Goal: Task Accomplishment & Management: Complete application form

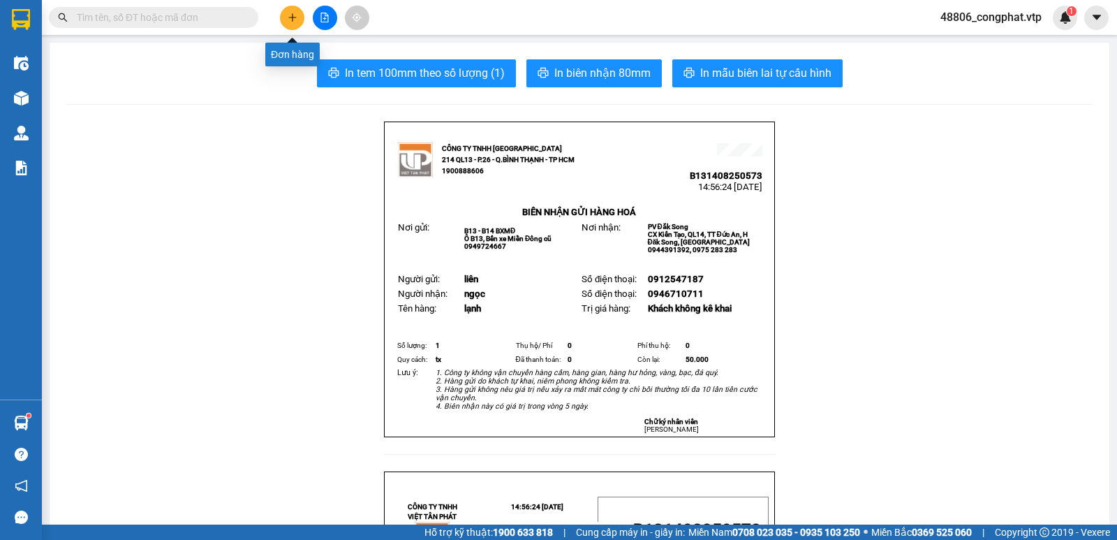
click at [297, 18] on icon "plus" at bounding box center [293, 18] width 10 height 10
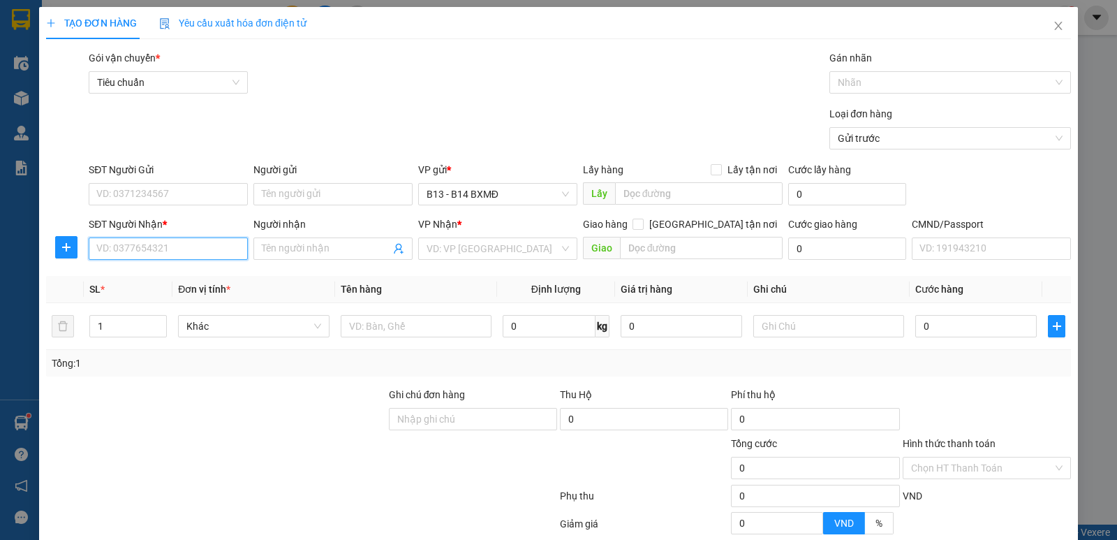
click at [151, 250] on input "SĐT Người Nhận *" at bounding box center [168, 248] width 159 height 22
type input "0975677677"
click at [182, 279] on div "0975677677 - tâm" at bounding box center [166, 276] width 141 height 15
type input "tâm"
type input "0975677677"
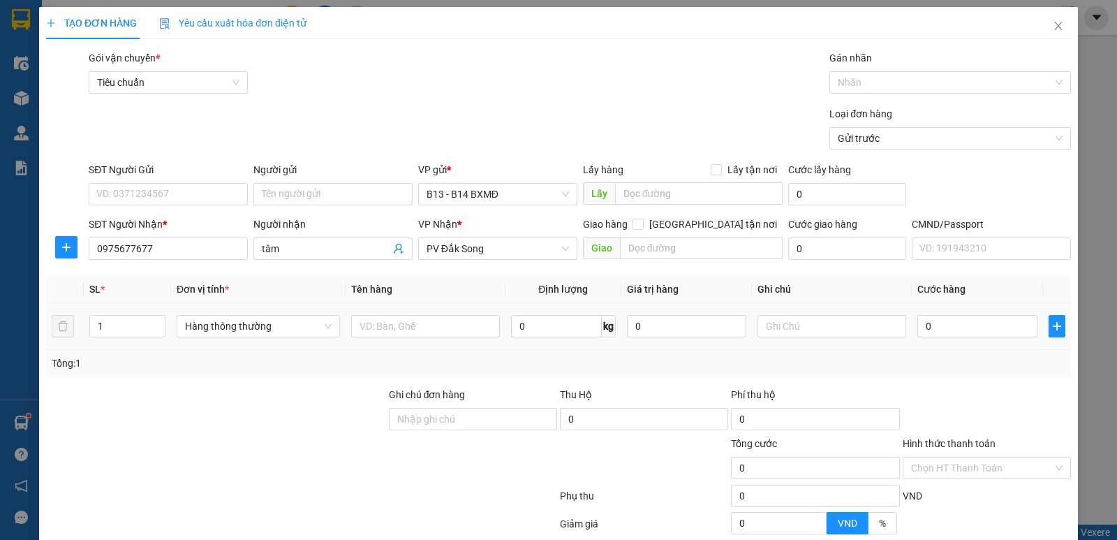
drag, startPoint x: 390, startPoint y: 310, endPoint x: 397, endPoint y: 313, distance: 7.5
click at [392, 310] on td at bounding box center [426, 326] width 160 height 47
click at [403, 320] on input "text" at bounding box center [425, 326] width 149 height 22
drag, startPoint x: 151, startPoint y: 327, endPoint x: 0, endPoint y: 339, distance: 151.9
click at [0, 339] on div "TẠO ĐƠN HÀNG Yêu cầu xuất hóa đơn điện tử Transit Pickup Surcharge Ids Transit …" at bounding box center [558, 270] width 1117 height 540
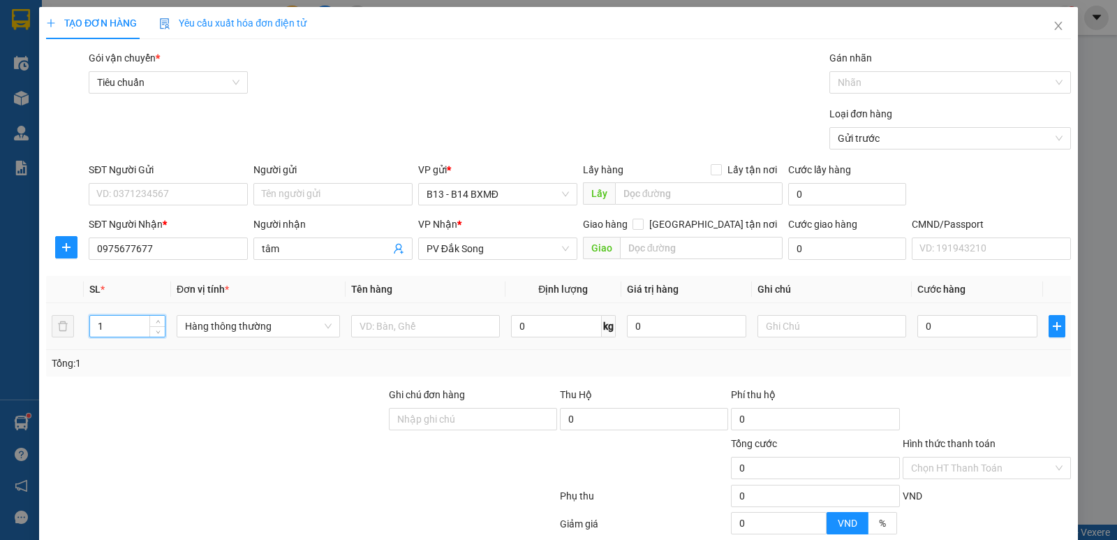
drag, startPoint x: 137, startPoint y: 329, endPoint x: 125, endPoint y: 332, distance: 12.2
click at [133, 330] on input "1" at bounding box center [127, 325] width 75 height 21
drag, startPoint x: 138, startPoint y: 320, endPoint x: 0, endPoint y: 328, distance: 138.5
click at [0, 328] on div "TẠO ĐƠN HÀNG Yêu cầu xuất hóa đơn điện tử Transit Pickup Surcharge Ids Transit …" at bounding box center [558, 270] width 1117 height 540
type input "2"
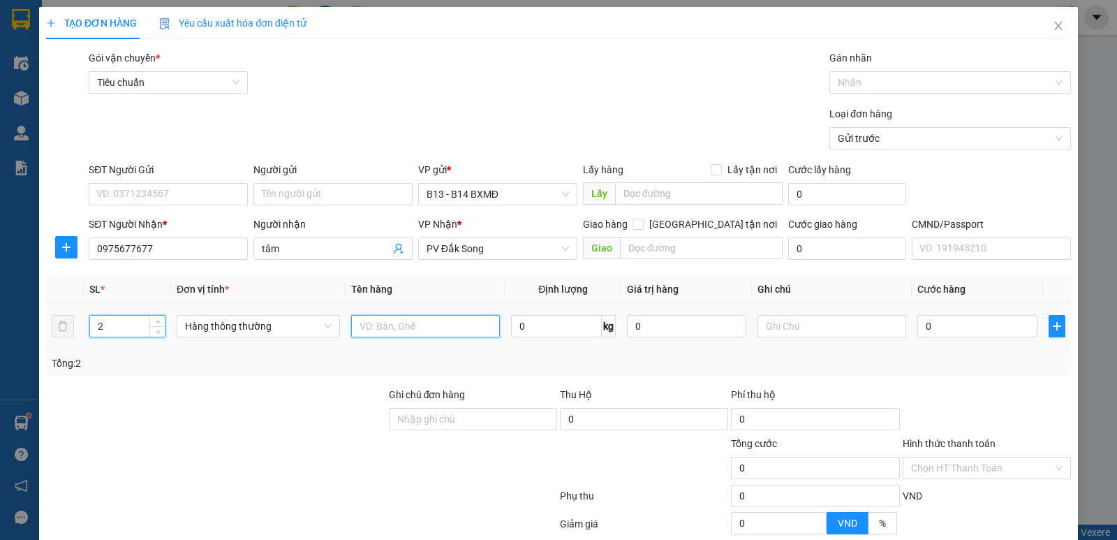
click at [436, 327] on input "text" at bounding box center [425, 326] width 149 height 22
type input "t"
type input "pt"
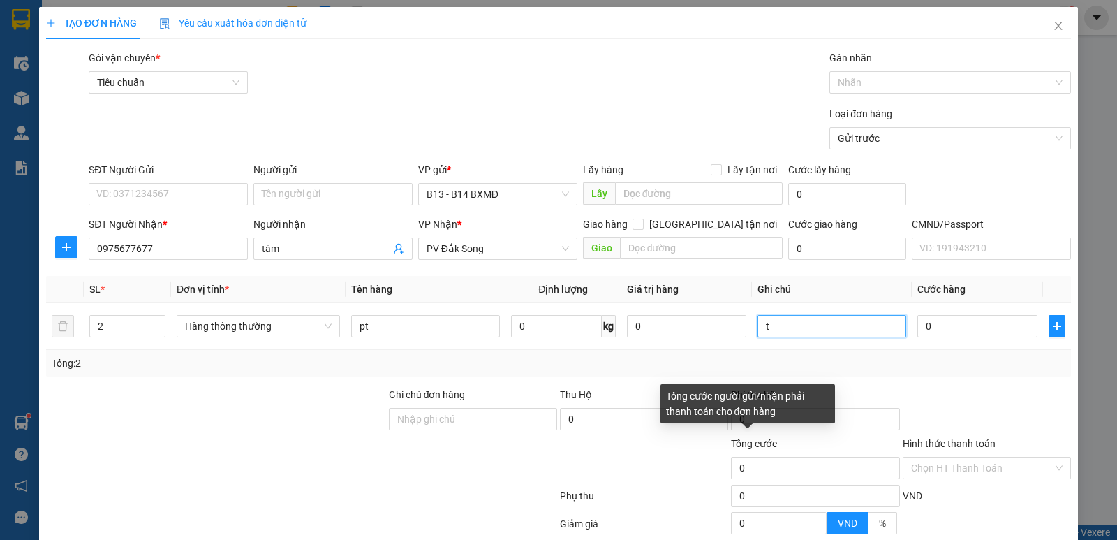
type input "t"
type input "1"
type input "11"
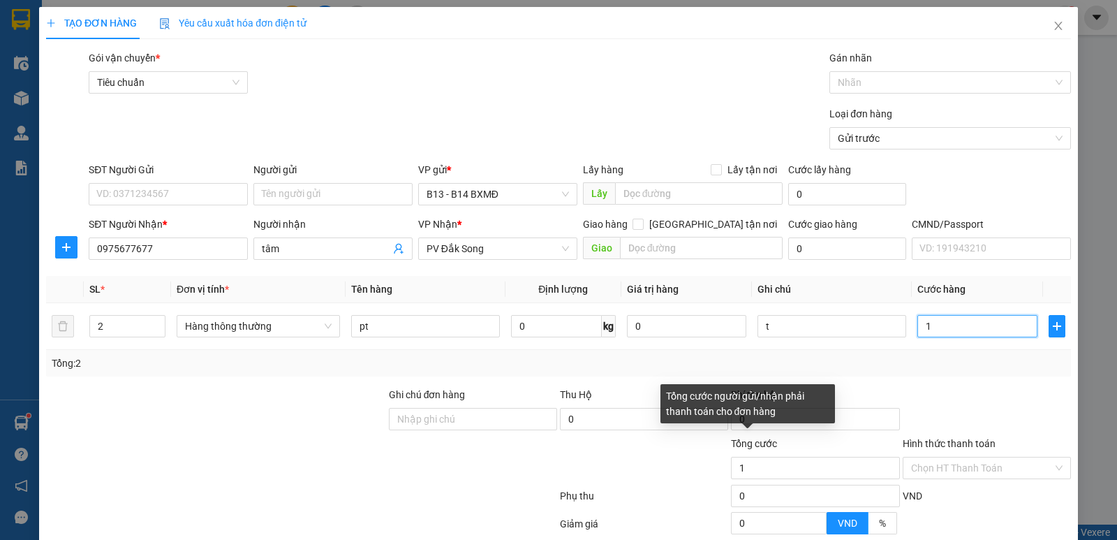
type input "11"
type input "110"
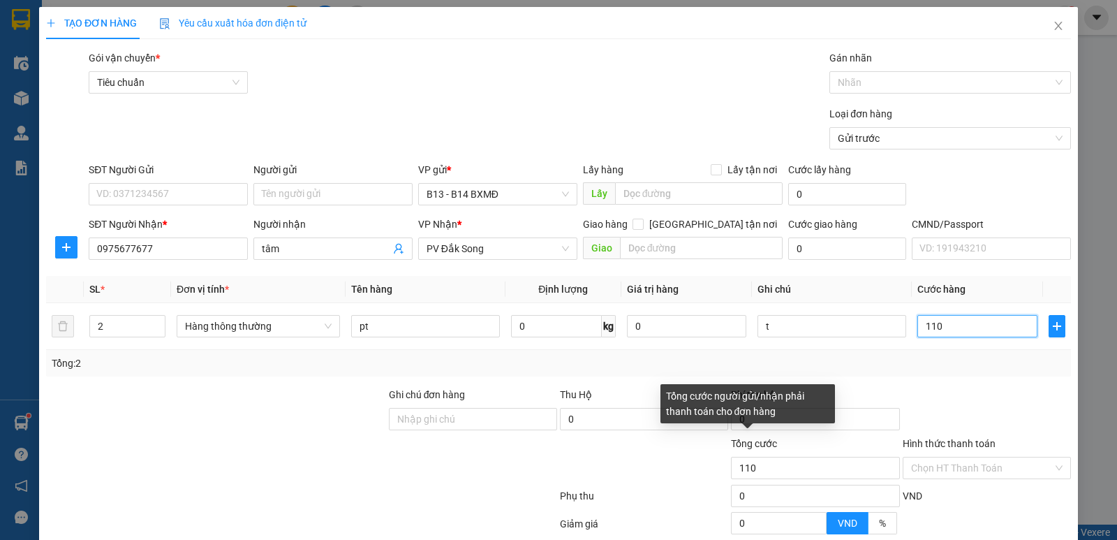
type input "1.100"
type input "11.000"
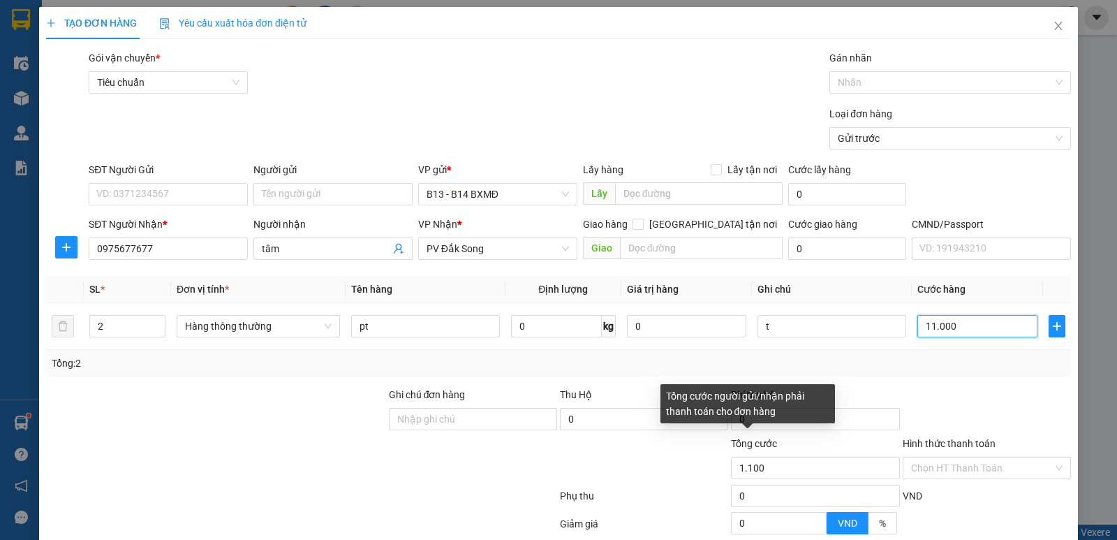
type input "11.000"
type input "110.000"
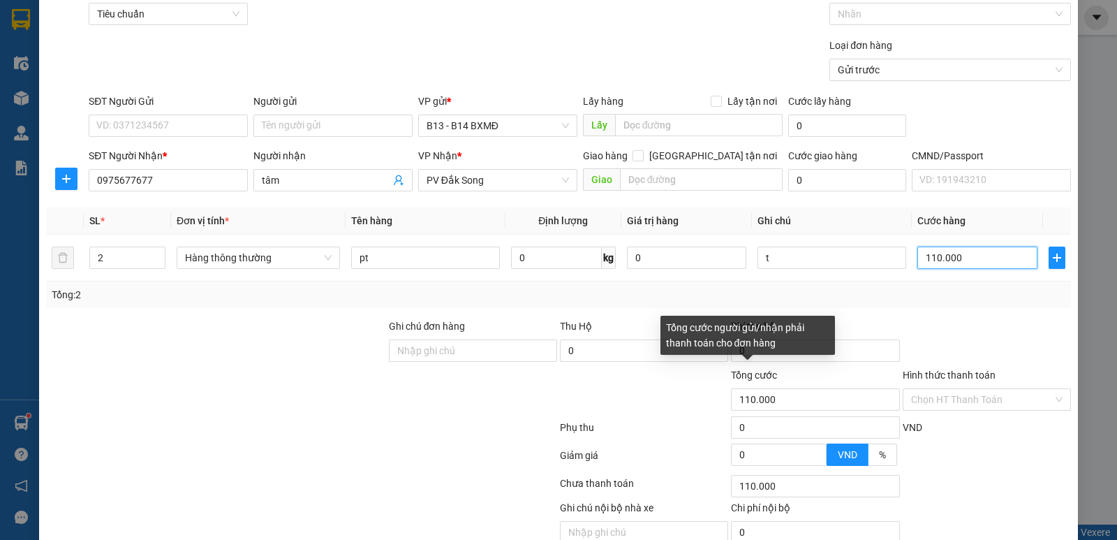
scroll to position [132, 0]
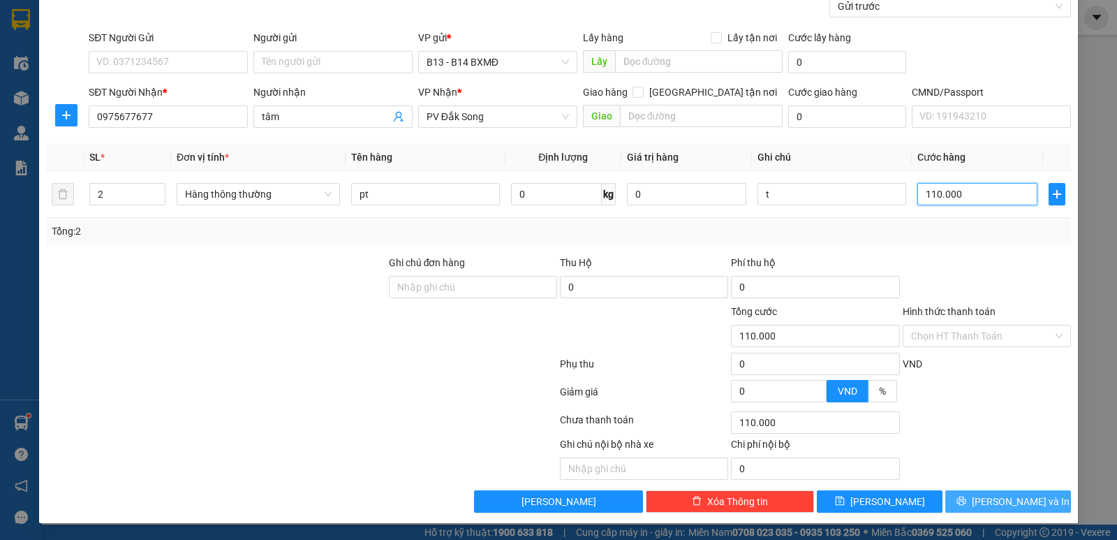
type input "110.000"
click at [1023, 493] on span "[PERSON_NAME] và In" at bounding box center [1021, 500] width 98 height 15
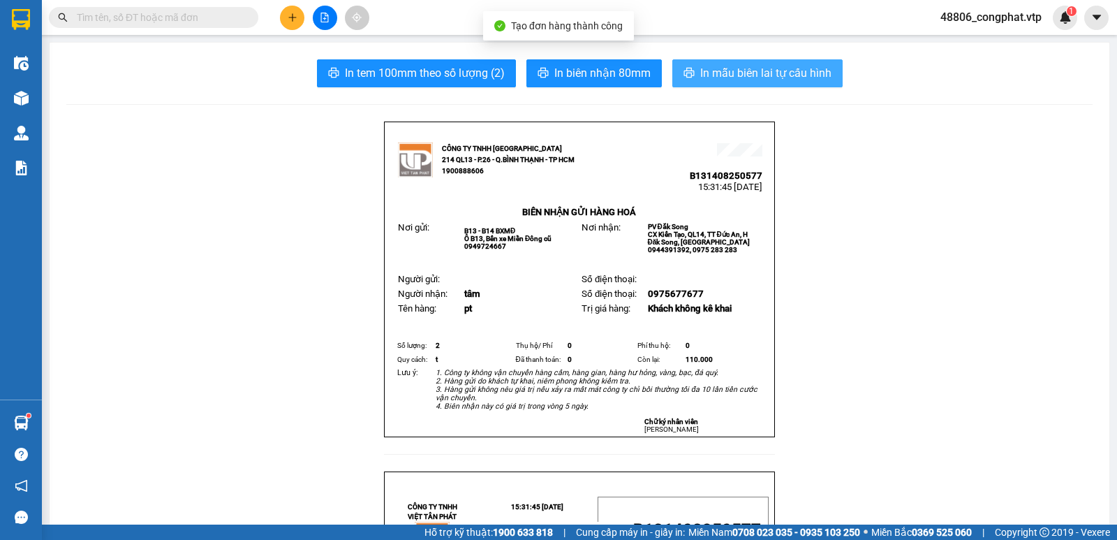
click at [792, 80] on span "In mẫu biên lai tự cấu hình" at bounding box center [765, 72] width 131 height 17
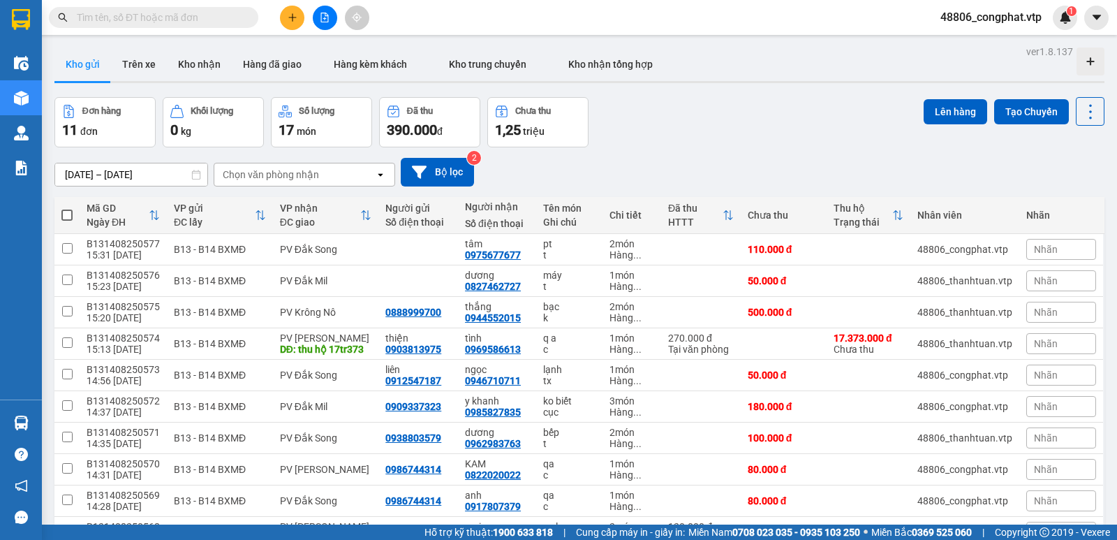
click at [290, 27] on button at bounding box center [292, 18] width 24 height 24
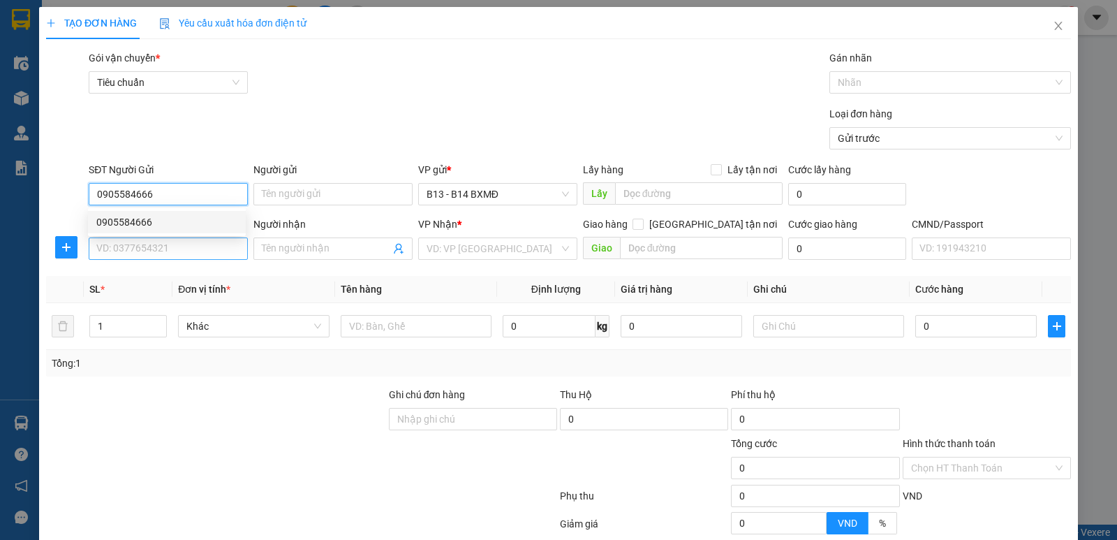
type input "0905584666"
drag, startPoint x: 157, startPoint y: 249, endPoint x: 175, endPoint y: 246, distance: 17.7
click at [161, 249] on input "SĐT Người Nhận *" at bounding box center [168, 248] width 159 height 22
click at [191, 255] on input "076" at bounding box center [168, 248] width 159 height 22
click at [112, 249] on input "076581617" at bounding box center [168, 248] width 159 height 22
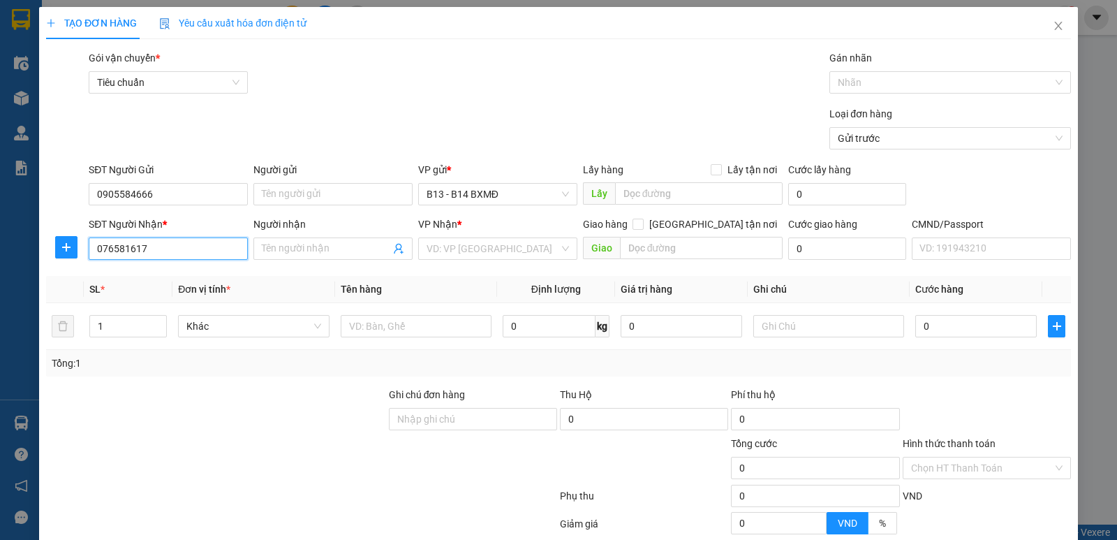
click at [112, 247] on input "076581617" at bounding box center [168, 248] width 159 height 22
click at [119, 251] on input "076981617" at bounding box center [168, 248] width 159 height 22
type input "0769581617"
click at [172, 277] on div "0769581617 - my/ok" at bounding box center [166, 276] width 141 height 15
type input "my/ok"
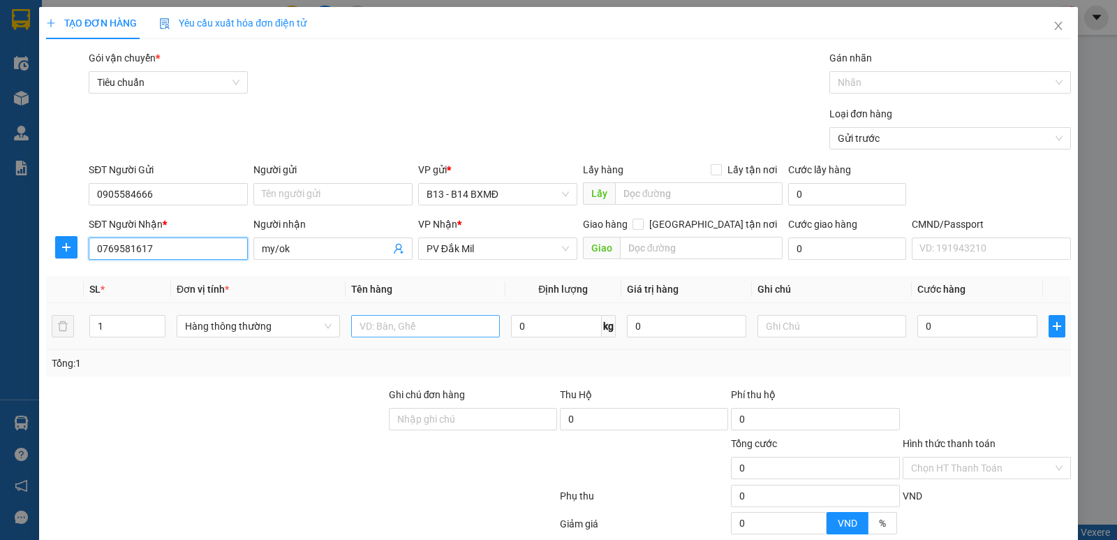
type input "0769581617"
click at [387, 325] on input "text" at bounding box center [425, 326] width 149 height 22
type input "v"
type input "vtyt"
drag, startPoint x: 794, startPoint y: 313, endPoint x: 801, endPoint y: 317, distance: 8.7
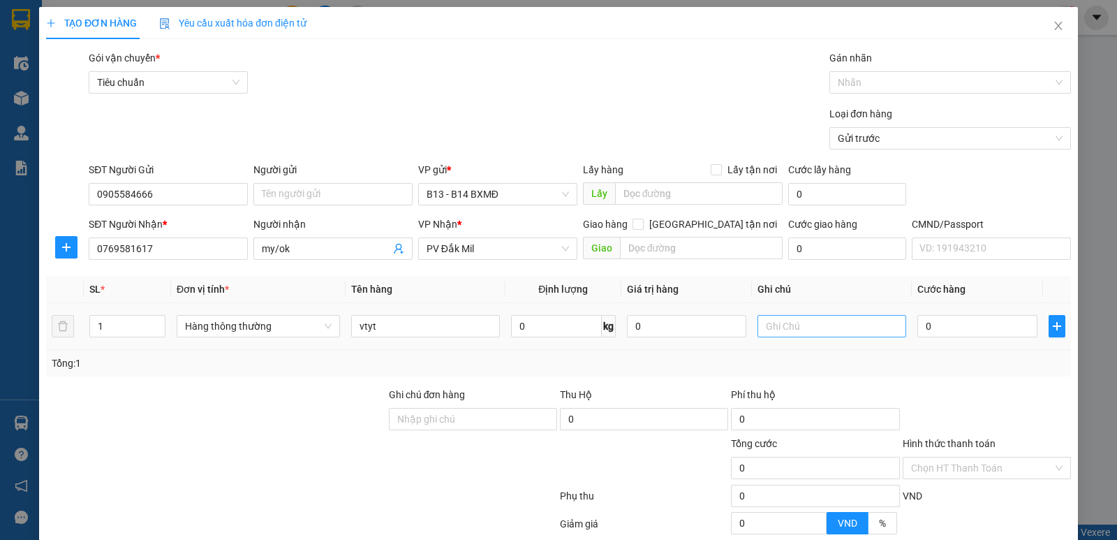
click at [799, 315] on div at bounding box center [831, 326] width 149 height 28
click at [808, 322] on input "text" at bounding box center [831, 326] width 149 height 22
type input "4"
type input "y"
type input "t"
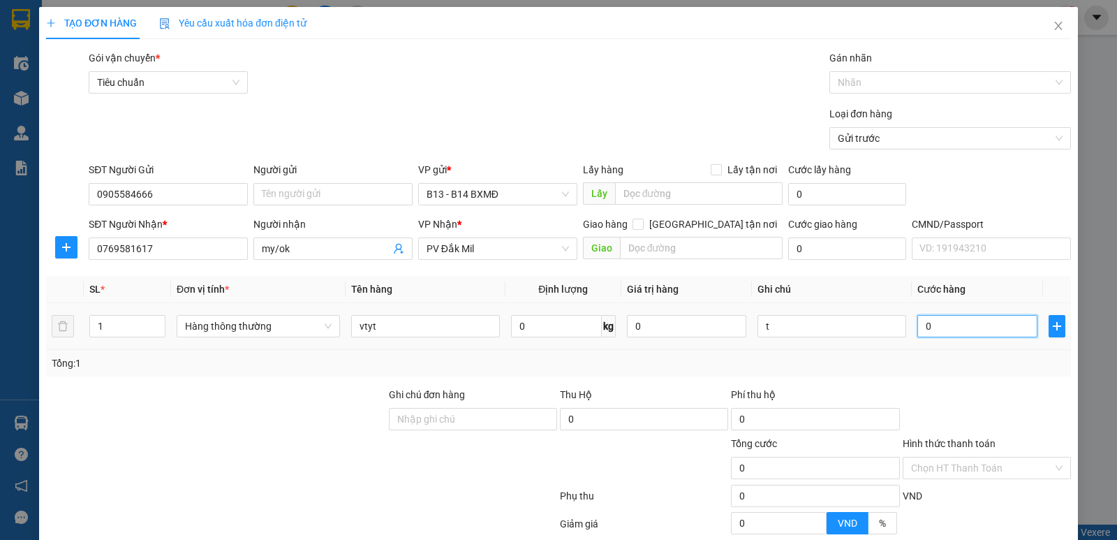
click at [926, 333] on input "0" at bounding box center [976, 326] width 119 height 22
type input "4"
type input "40"
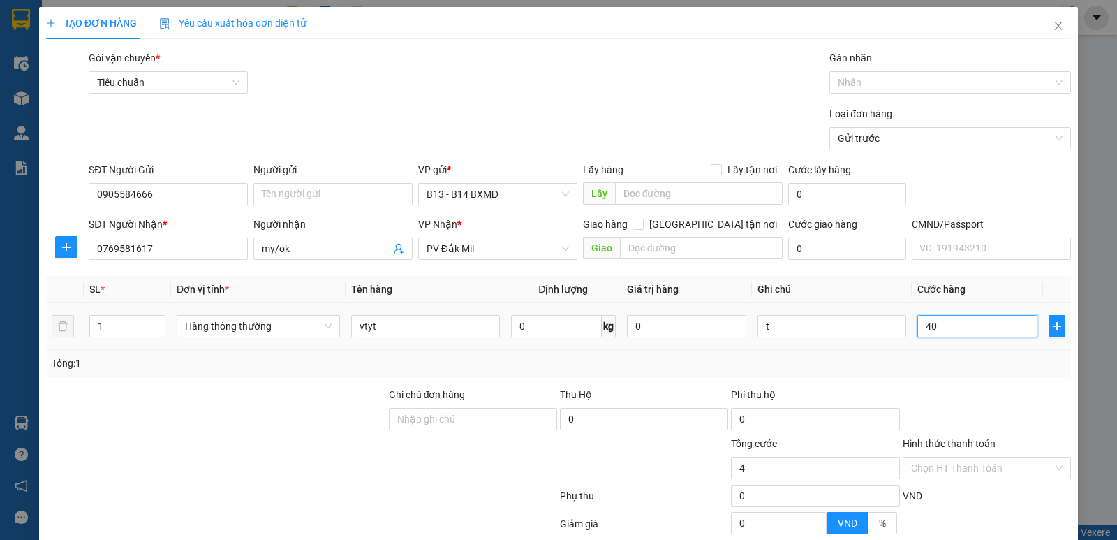
type input "40"
type input "400"
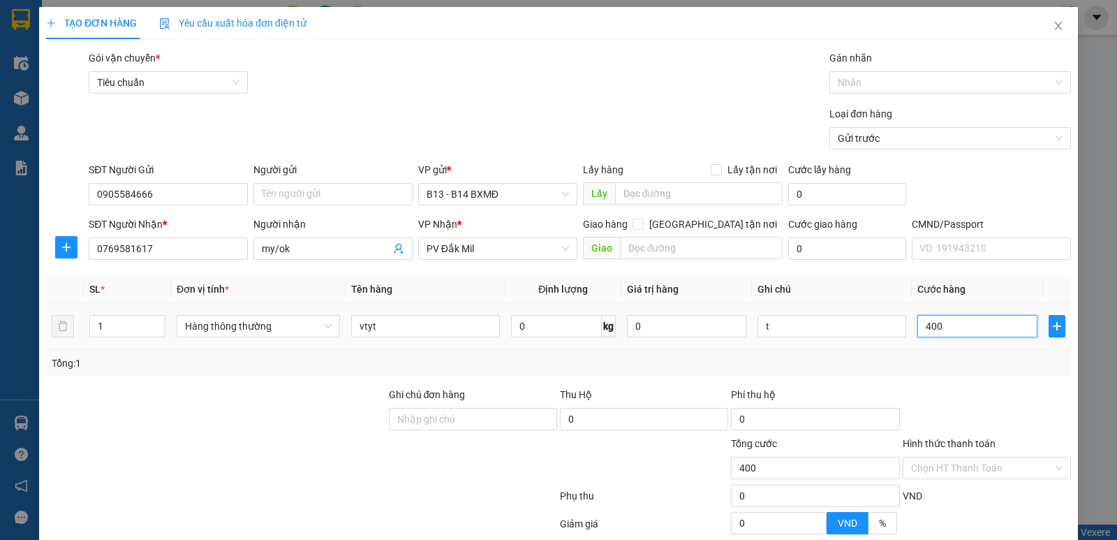
type input "4.000"
type input "40.000"
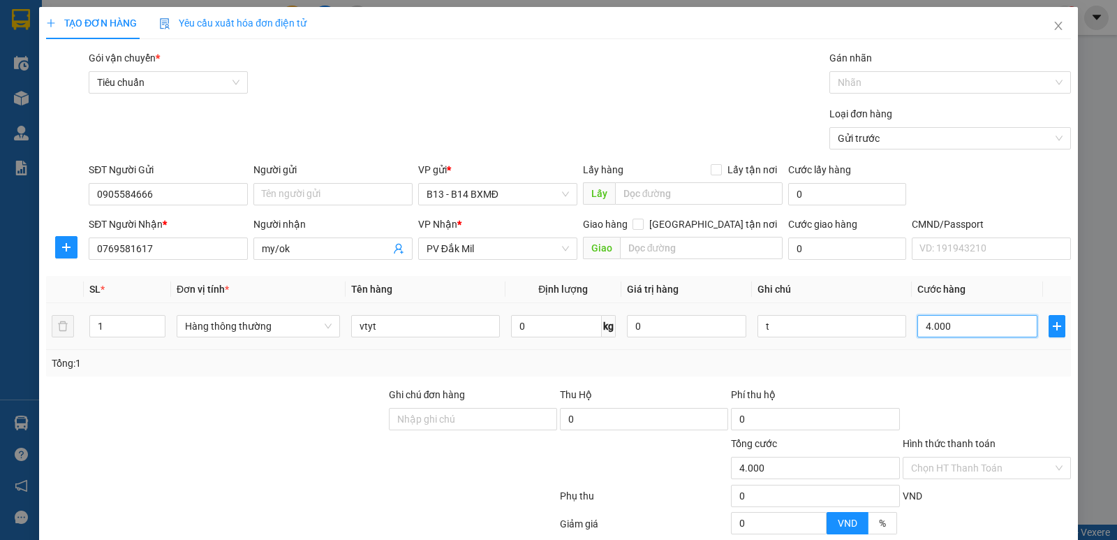
type input "40.000"
drag, startPoint x: 163, startPoint y: 200, endPoint x: 128, endPoint y: 245, distance: 56.7
click at [0, 234] on div "TẠO ĐƠN HÀNG Yêu cầu xuất hóa đơn điện tử Transit Pickup Surcharge Ids Transit …" at bounding box center [558, 270] width 1117 height 540
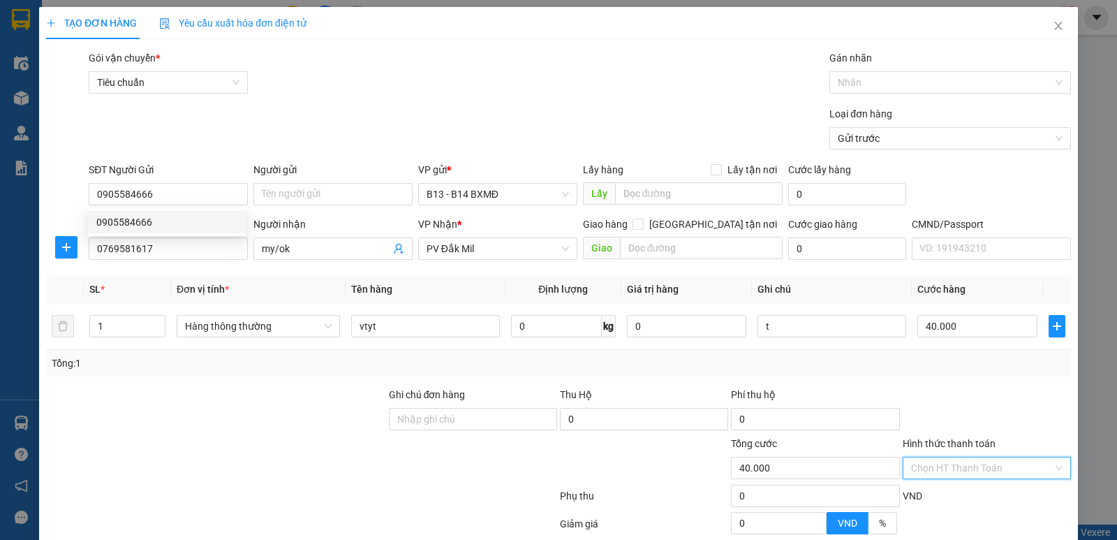
click at [1016, 467] on input "Hình thức thanh toán" at bounding box center [982, 467] width 142 height 21
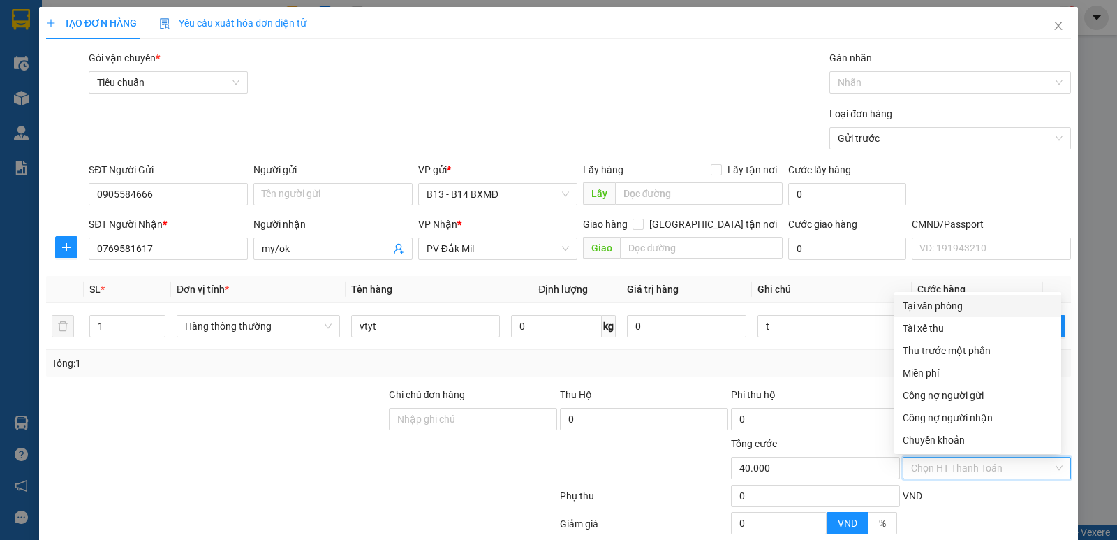
click at [979, 302] on div "Tại văn phòng" at bounding box center [978, 305] width 150 height 15
type input "0"
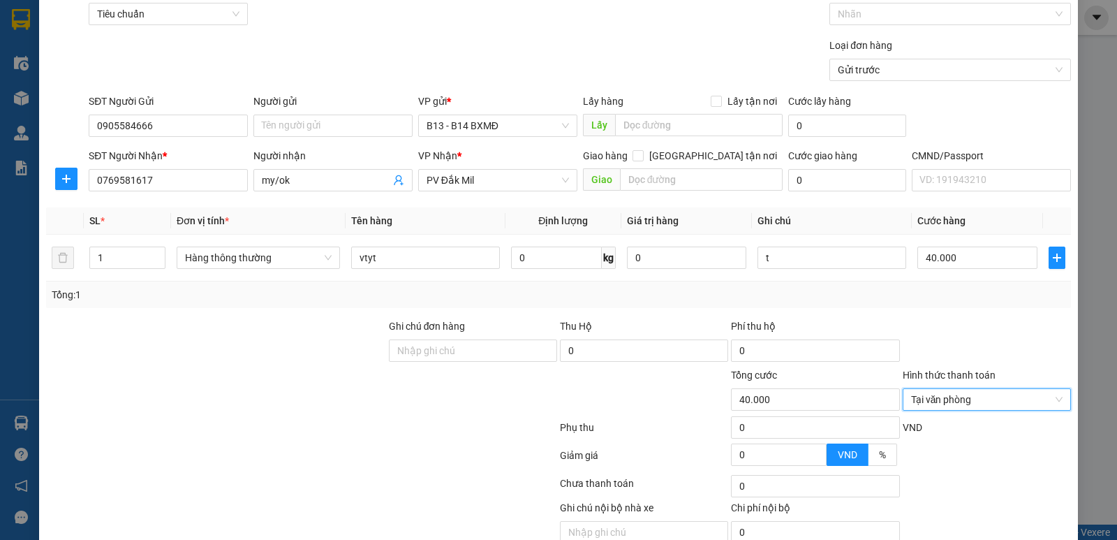
scroll to position [132, 0]
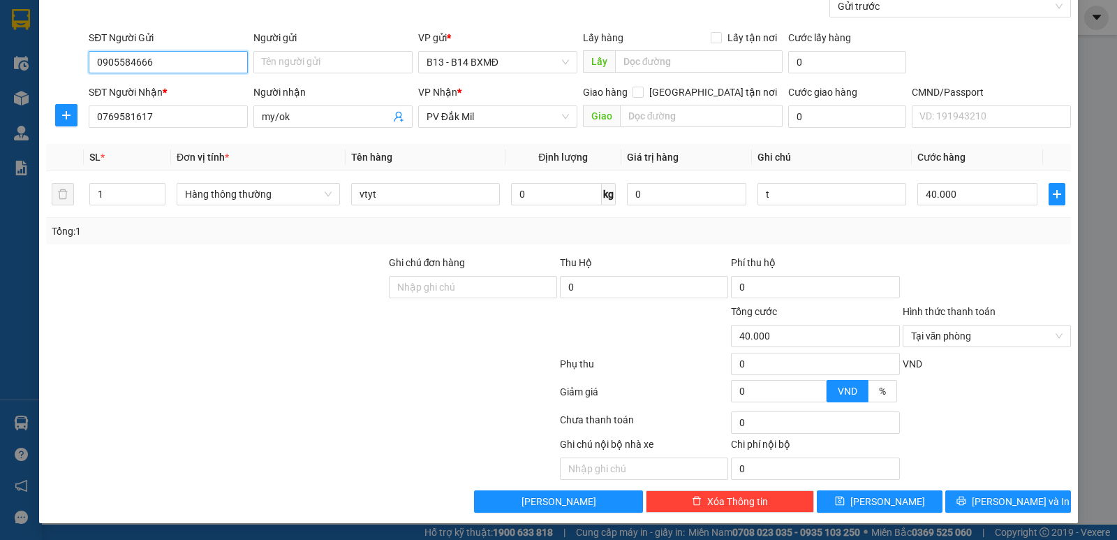
drag, startPoint x: 186, startPoint y: 62, endPoint x: 0, endPoint y: 62, distance: 186.4
click at [0, 62] on div "TẠO ĐƠN HÀNG Yêu cầu xuất hóa đơn điện tử Transit Pickup Surcharge Ids Transit …" at bounding box center [558, 270] width 1117 height 540
click at [1011, 518] on div "TẠO ĐƠN HÀNG Yêu cầu xuất hóa đơn điện tử Transit Pickup Surcharge Ids Transit …" at bounding box center [558, 199] width 1039 height 648
click at [1011, 501] on span "[PERSON_NAME] và In" at bounding box center [1021, 500] width 98 height 15
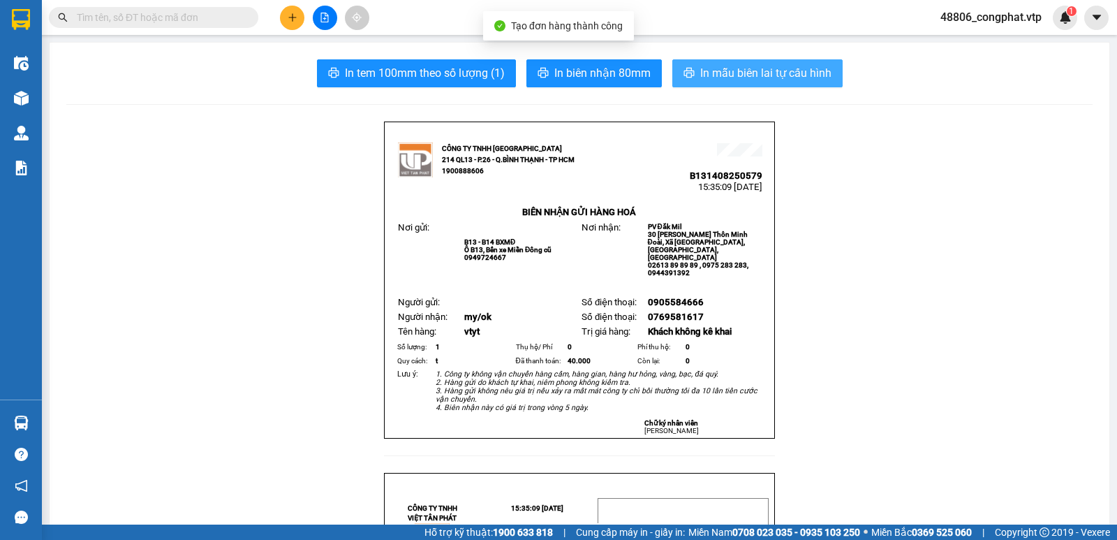
click at [793, 73] on span "In mẫu biên lai tự cấu hình" at bounding box center [765, 72] width 131 height 17
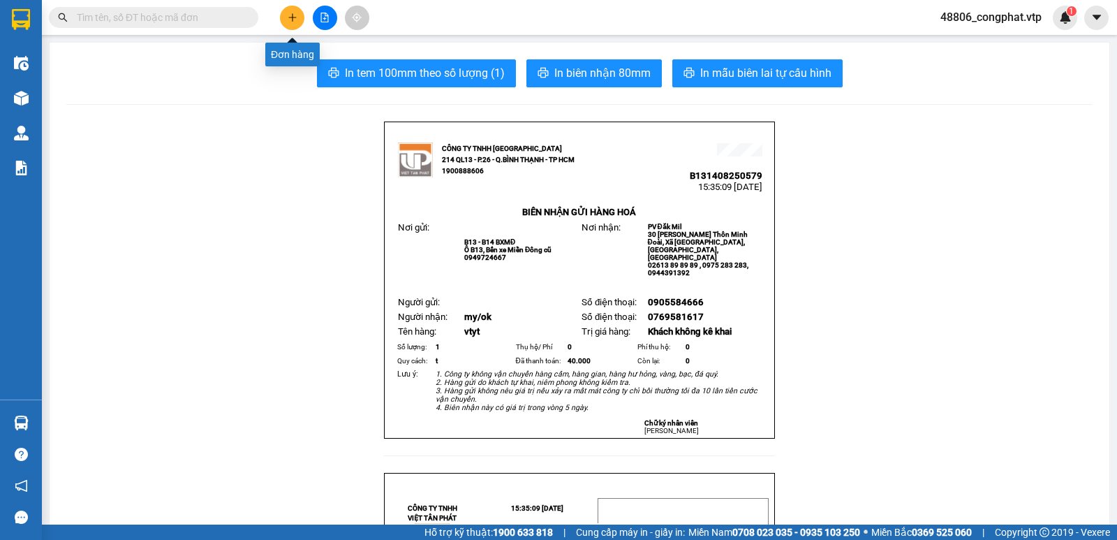
click at [293, 12] on button at bounding box center [292, 18] width 24 height 24
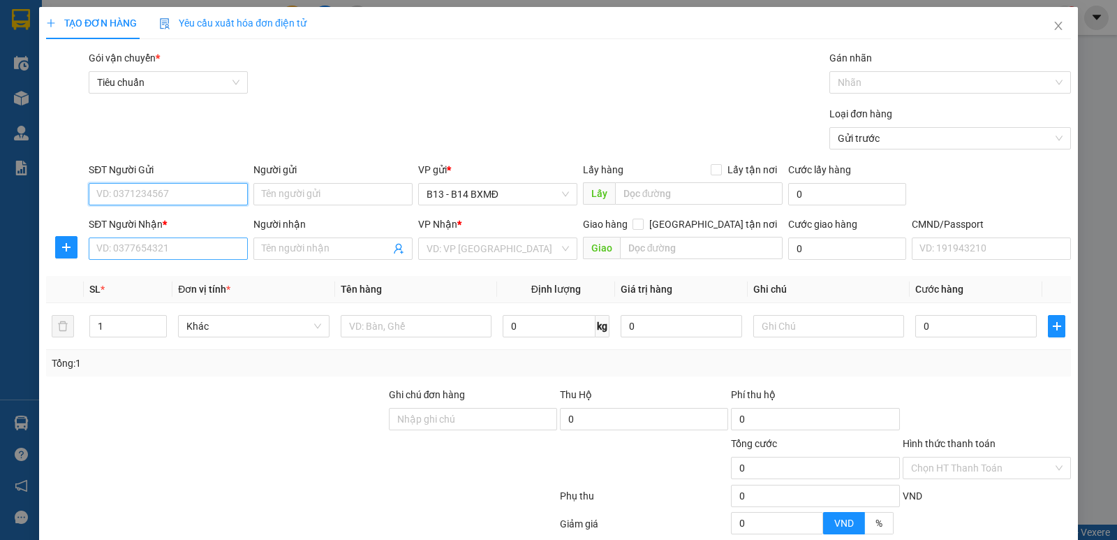
paste input "0905584666"
type input "0905584666"
click at [172, 254] on input "SĐT Người Nhận *" at bounding box center [168, 248] width 159 height 22
type input "0989778973"
click at [348, 254] on input "Người nhận" at bounding box center [326, 248] width 128 height 15
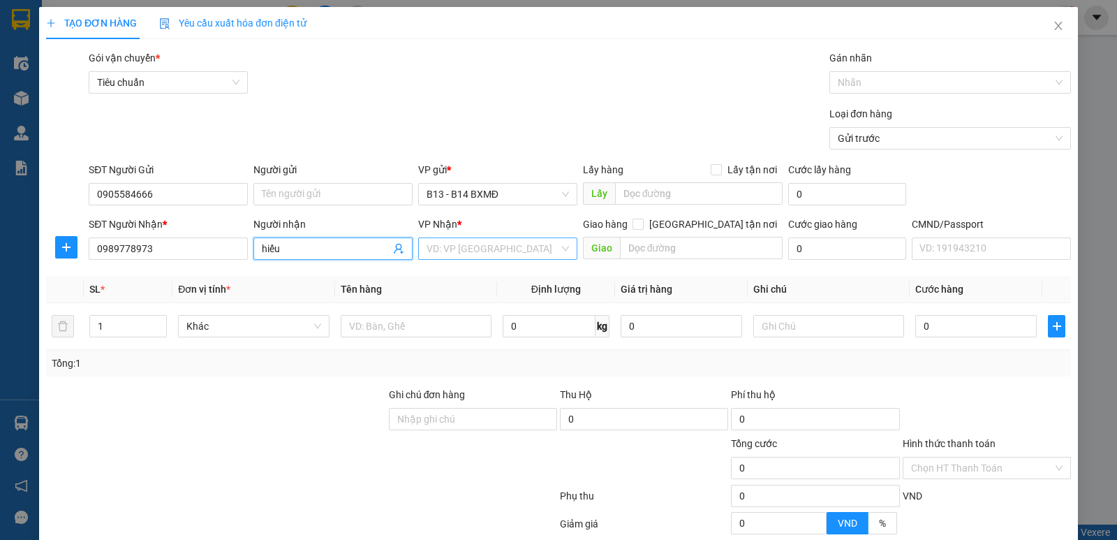
type input "hiếu"
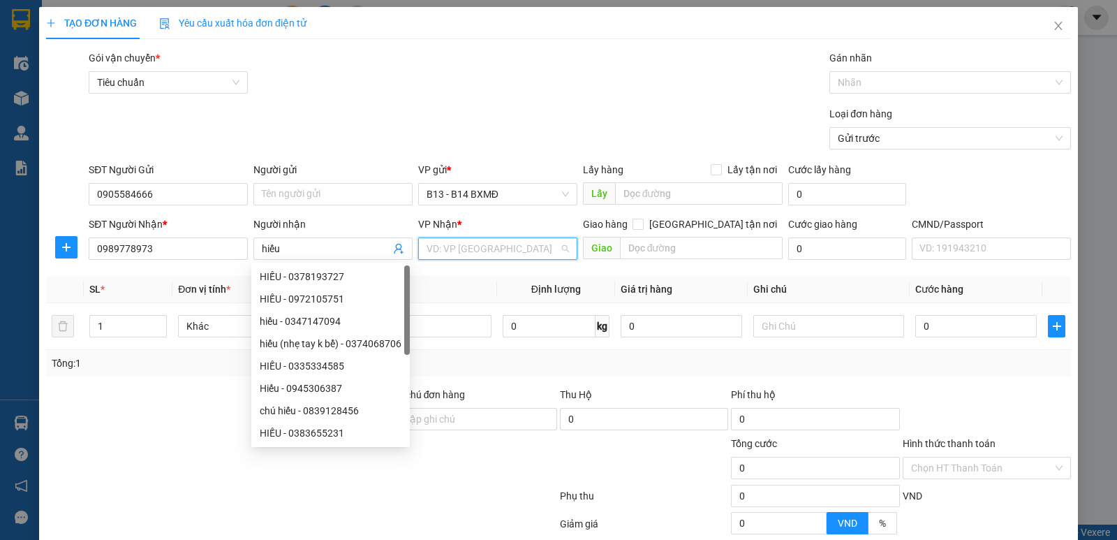
click at [477, 253] on input "search" at bounding box center [492, 248] width 133 height 21
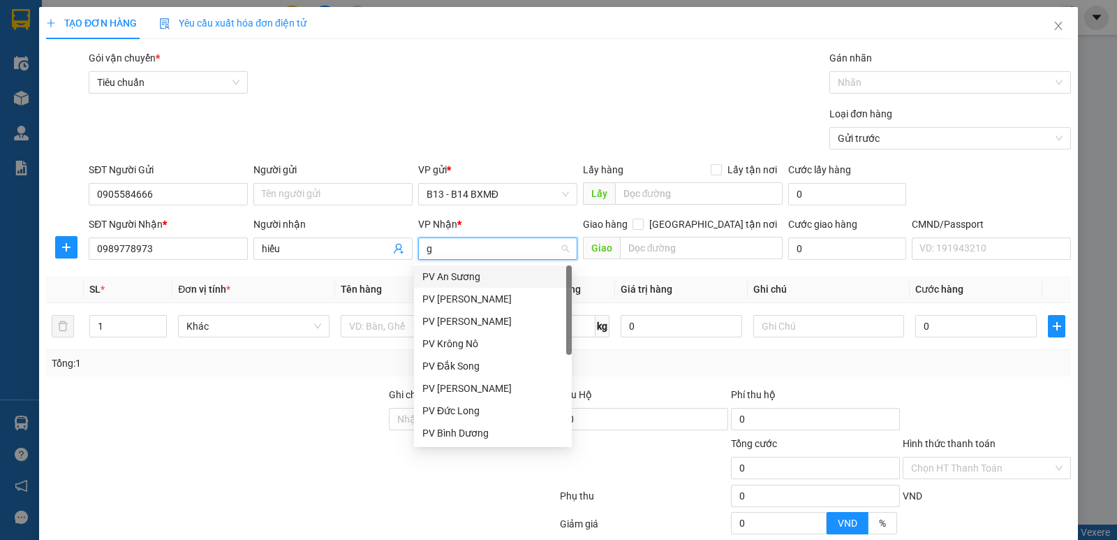
type input "gn"
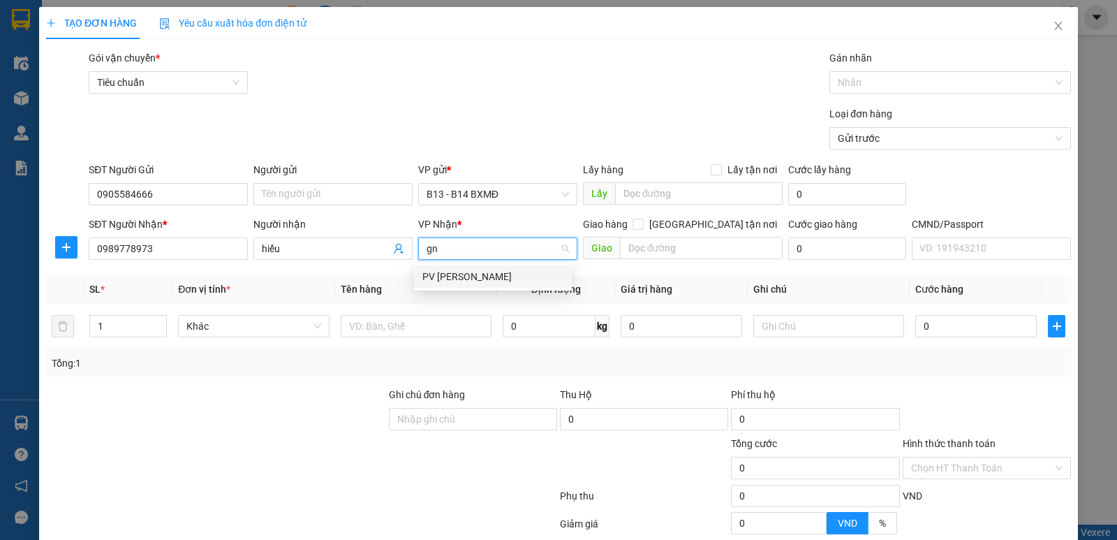
click at [484, 276] on div "PV Gia Nghĩa" at bounding box center [492, 276] width 141 height 15
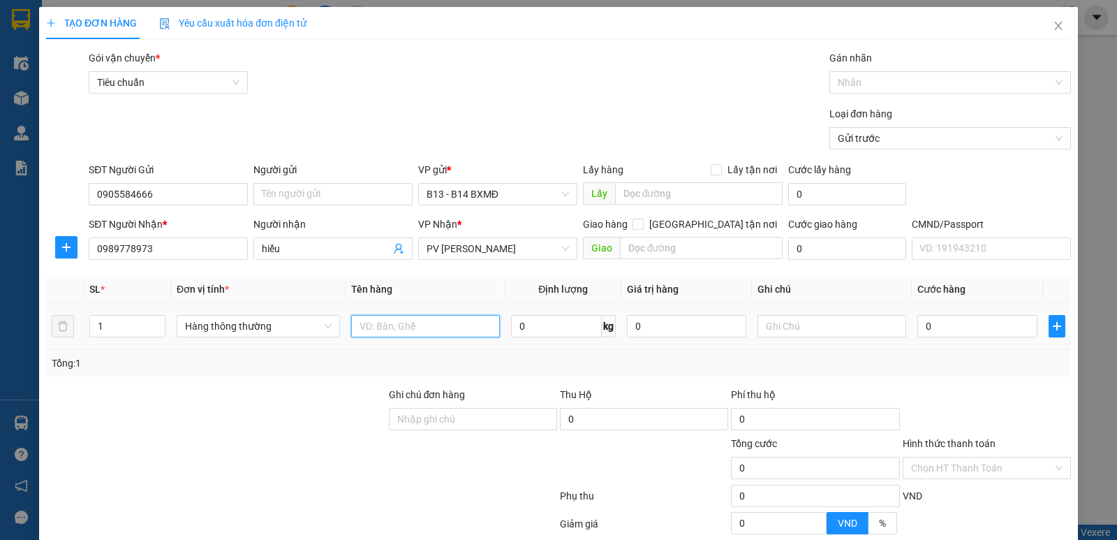
click at [441, 320] on input "text" at bounding box center [425, 326] width 149 height 22
type input "vtyt"
click at [813, 324] on input "text" at bounding box center [831, 326] width 149 height 22
type input "3"
type input "t"
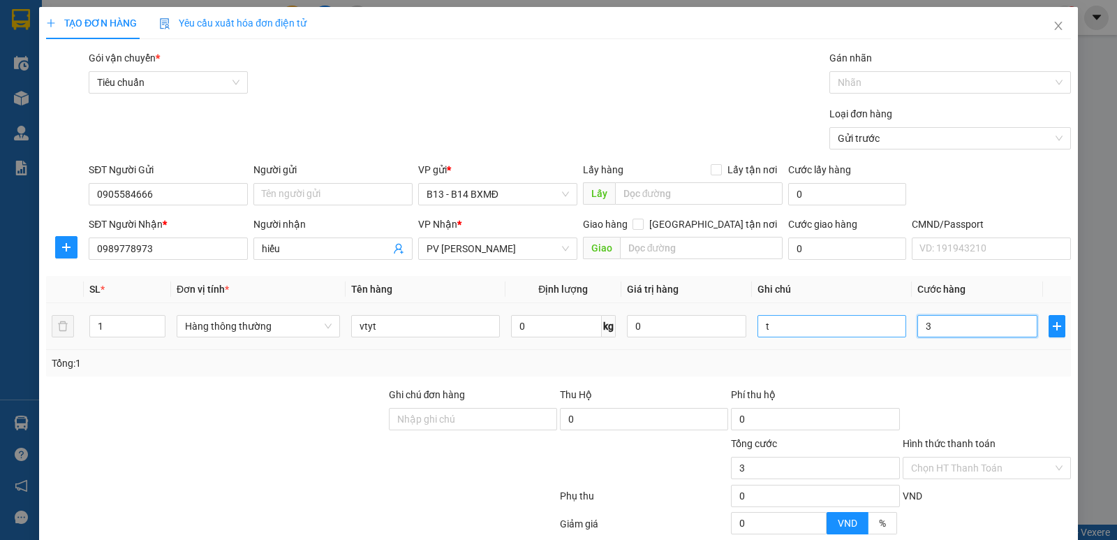
type input "3"
type input "30"
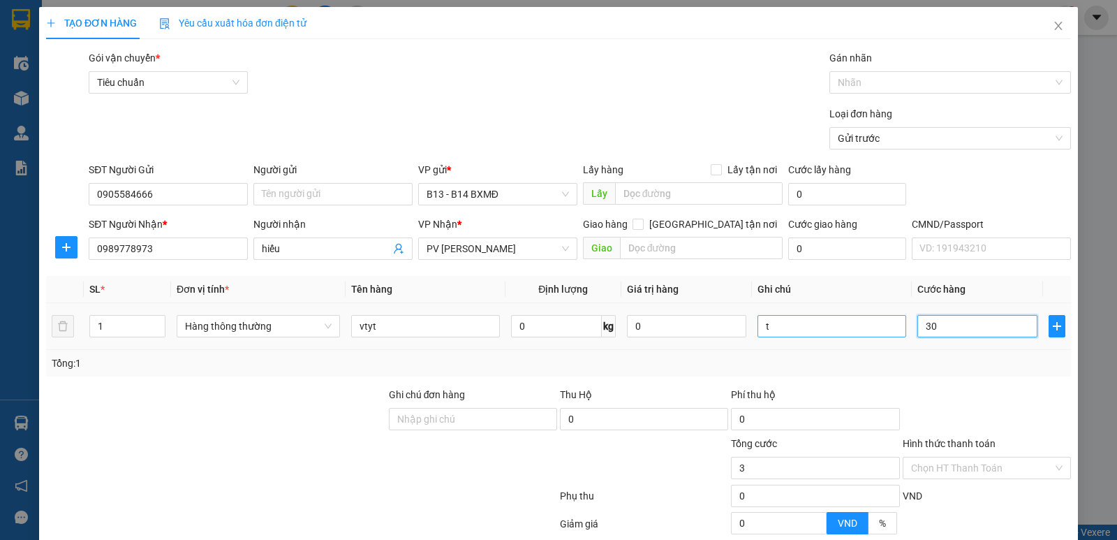
type input "30"
type input "300"
type input "3.000"
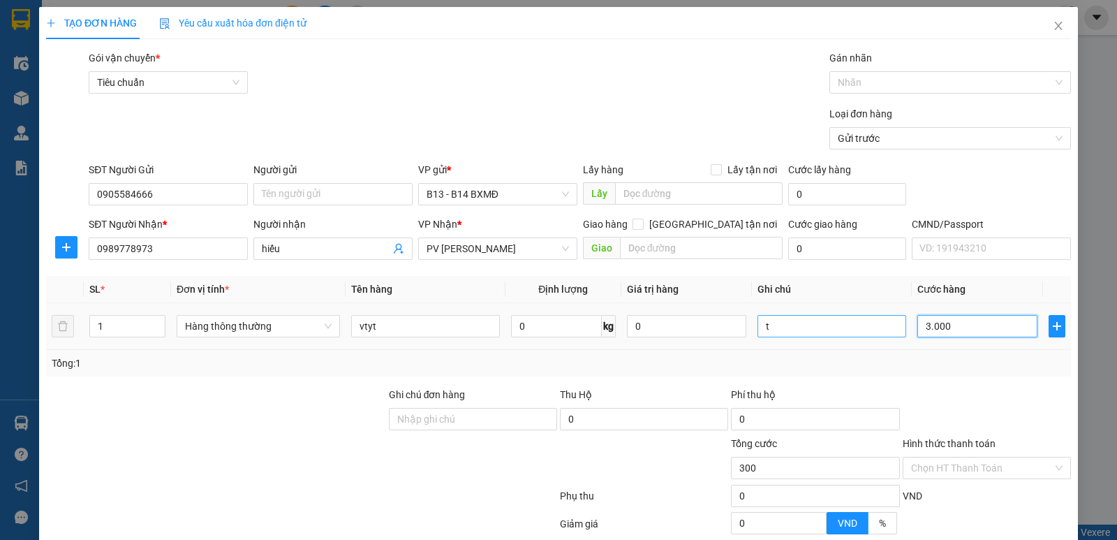
type input "3.000"
type input "30.000"
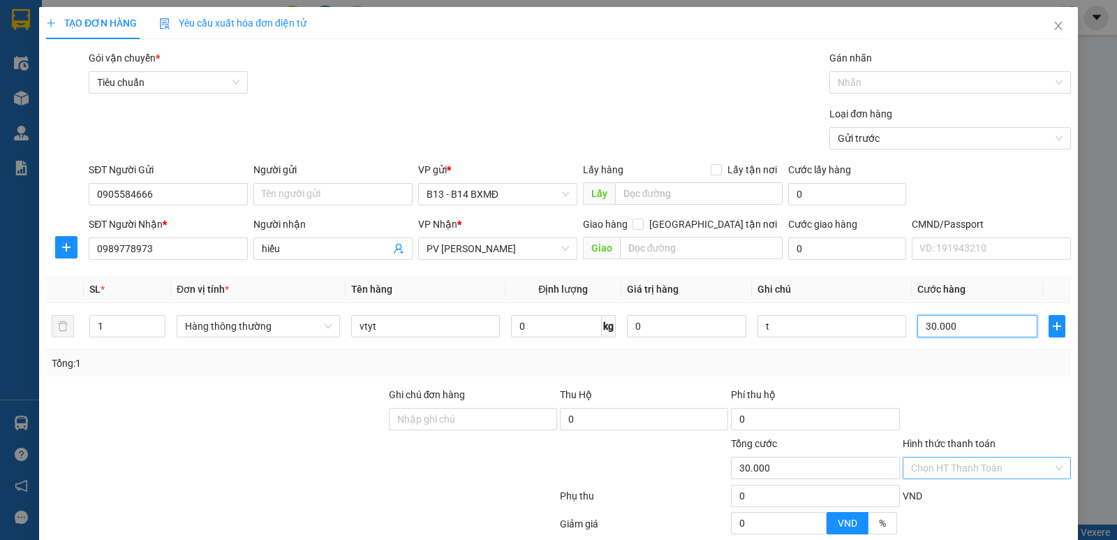
click at [981, 478] on div "Chọn HT Thanh Toán" at bounding box center [987, 467] width 168 height 22
type input "30.000"
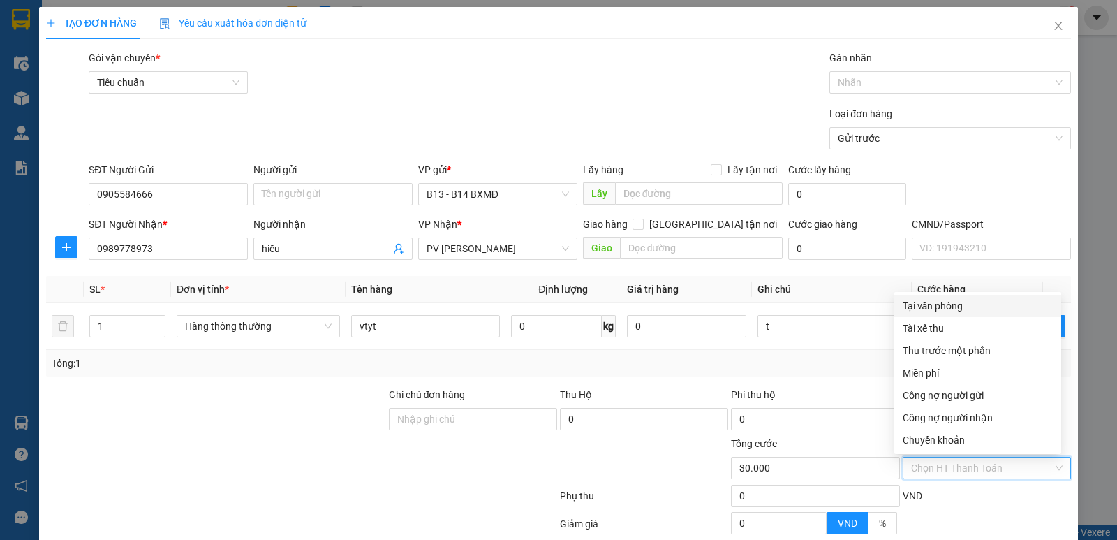
click at [983, 468] on input "Hình thức thanh toán" at bounding box center [982, 467] width 142 height 21
click at [979, 312] on div "Tại văn phòng" at bounding box center [978, 305] width 150 height 15
type input "0"
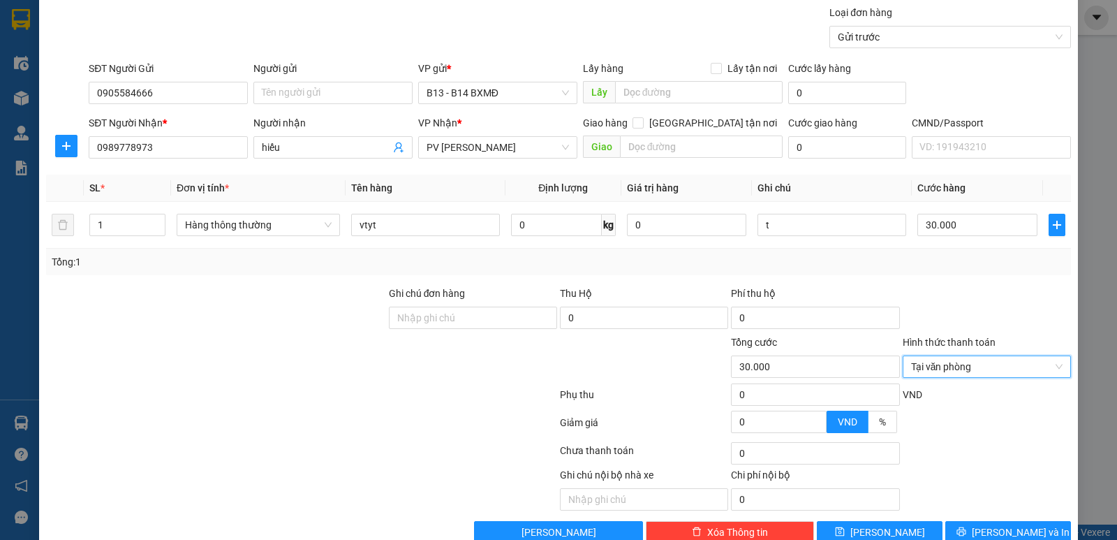
scroll to position [132, 0]
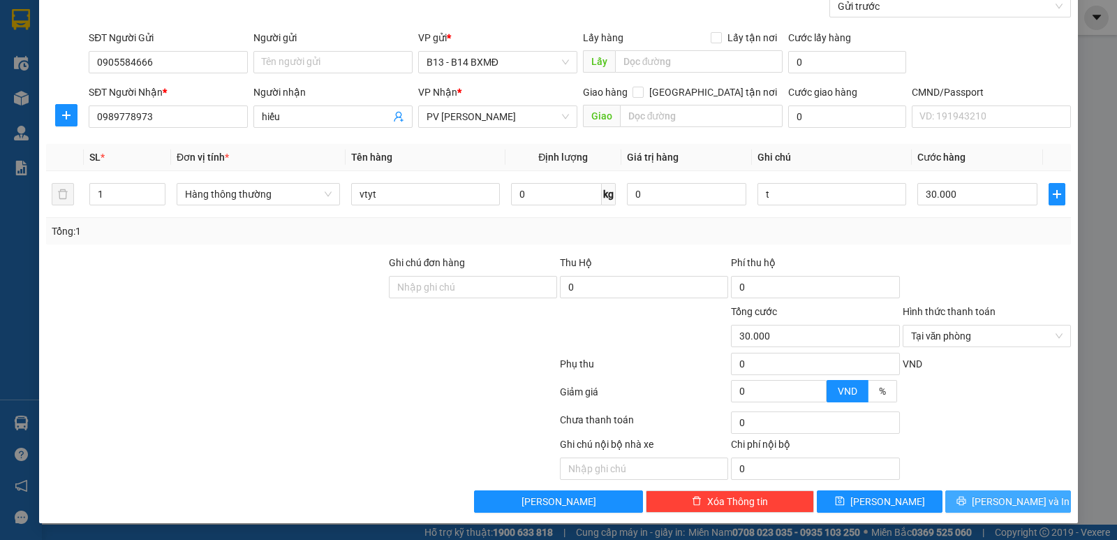
click at [984, 493] on button "[PERSON_NAME] và In" at bounding box center [1008, 501] width 126 height 22
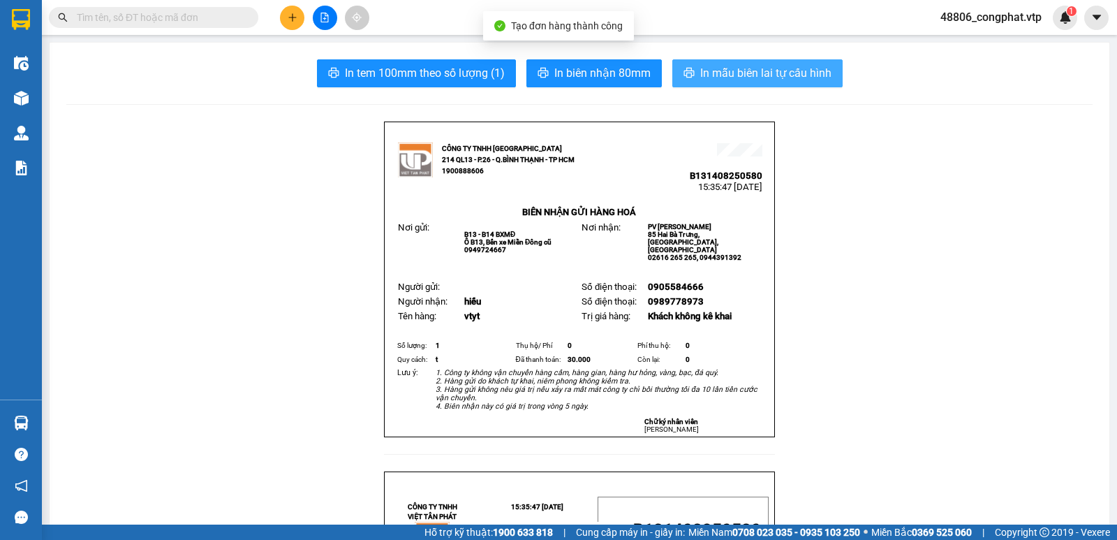
click at [756, 83] on button "In mẫu biên lai tự cấu hình" at bounding box center [757, 73] width 170 height 28
click at [794, 73] on span "In mẫu biên lai tự cấu hình" at bounding box center [765, 72] width 131 height 17
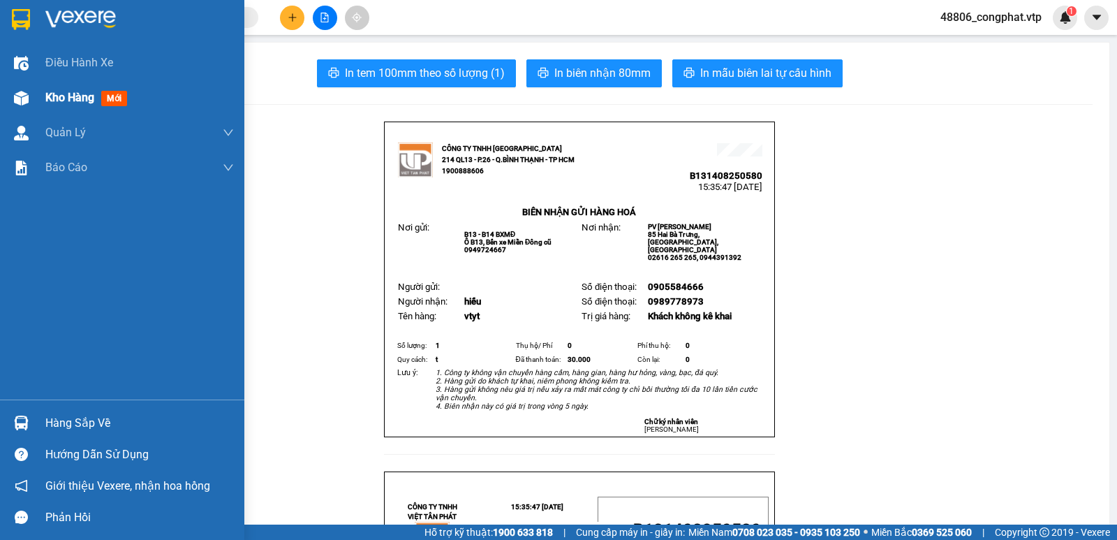
click at [63, 102] on span "Kho hàng" at bounding box center [69, 97] width 49 height 13
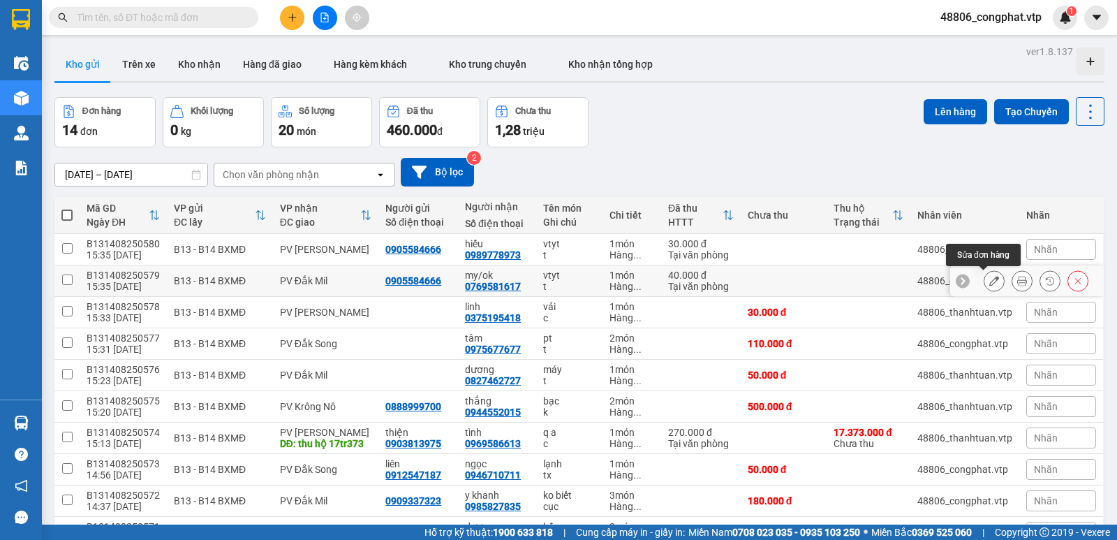
click at [984, 279] on button at bounding box center [994, 281] width 20 height 24
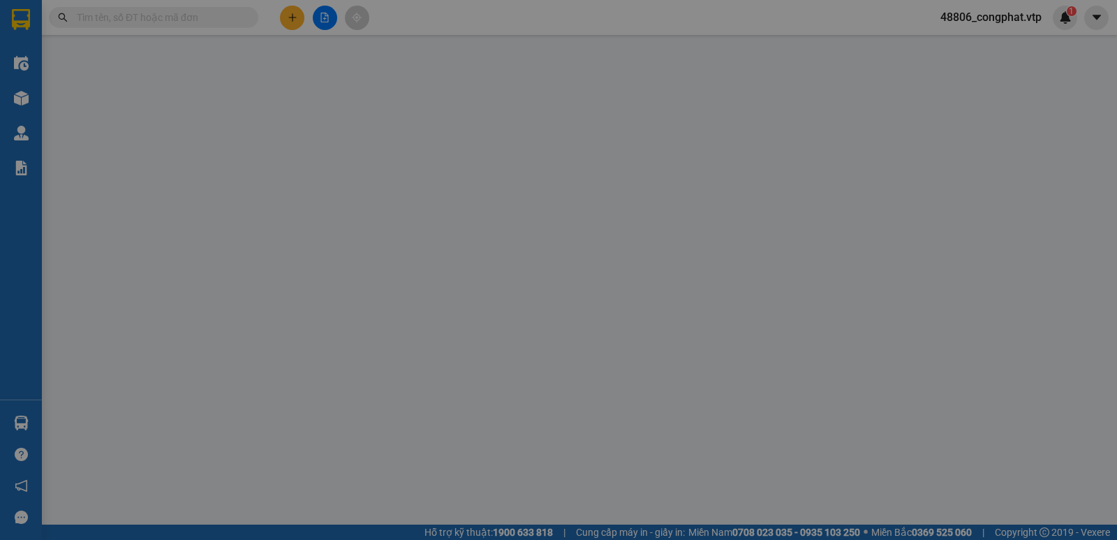
type input "0905584666"
type input "0769581617"
type input "my/ok"
type input "40.000"
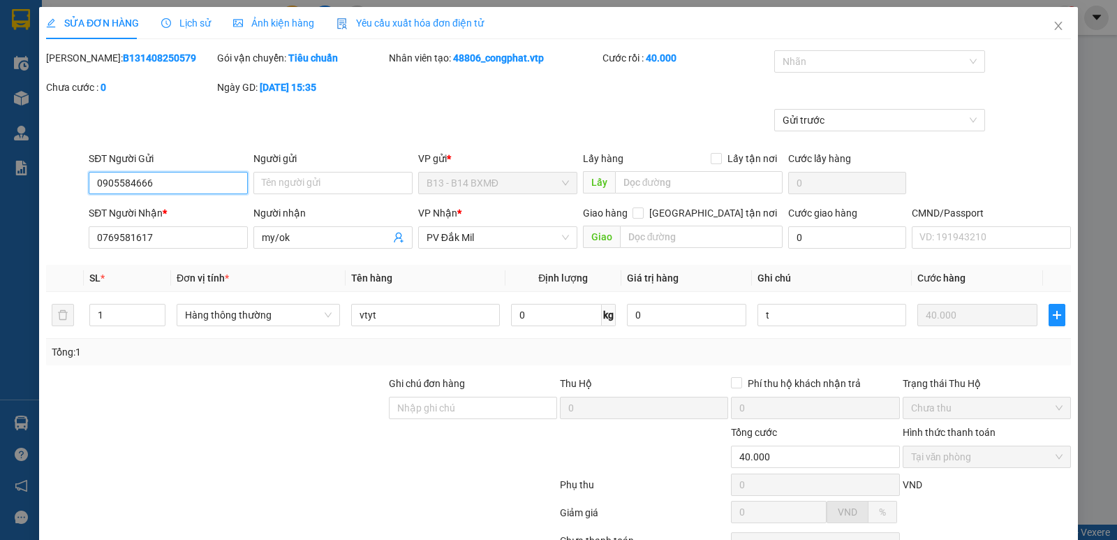
scroll to position [121, 0]
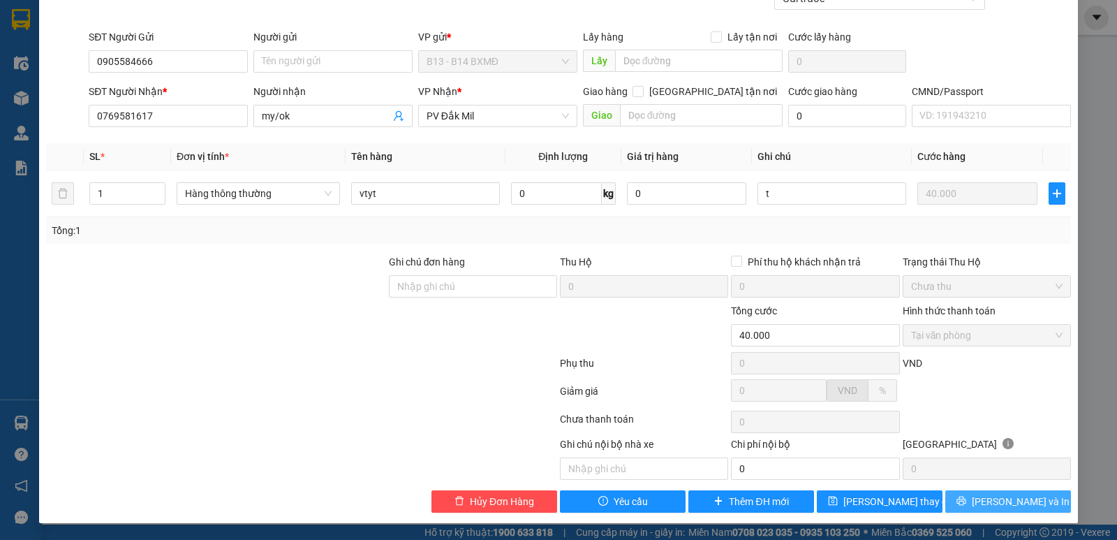
click at [1020, 504] on span "[PERSON_NAME] và In" at bounding box center [1021, 500] width 98 height 15
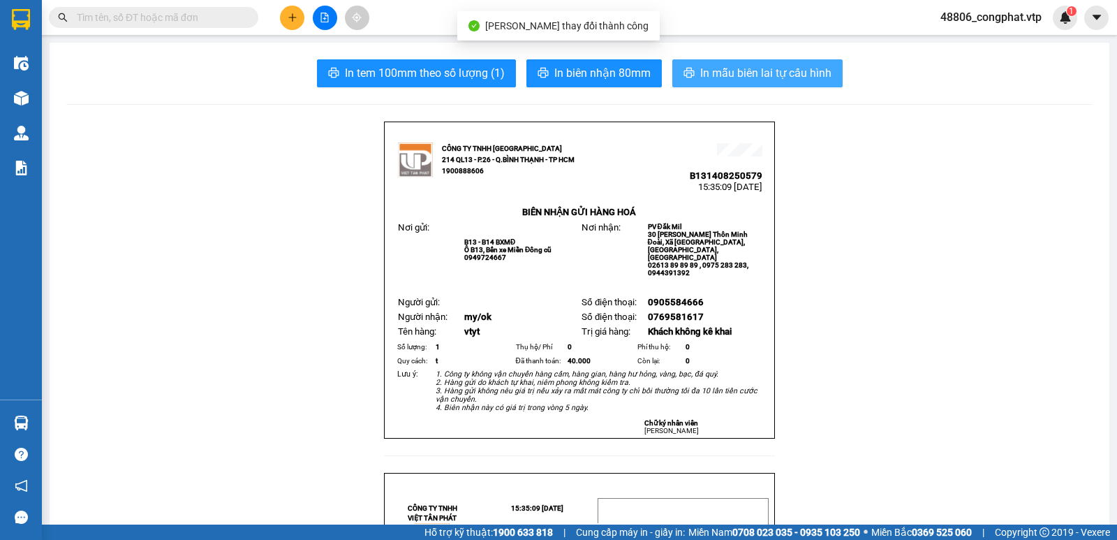
click at [731, 80] on span "In mẫu biên lai tự cấu hình" at bounding box center [765, 72] width 131 height 17
